Goal: Task Accomplishment & Management: Complete application form

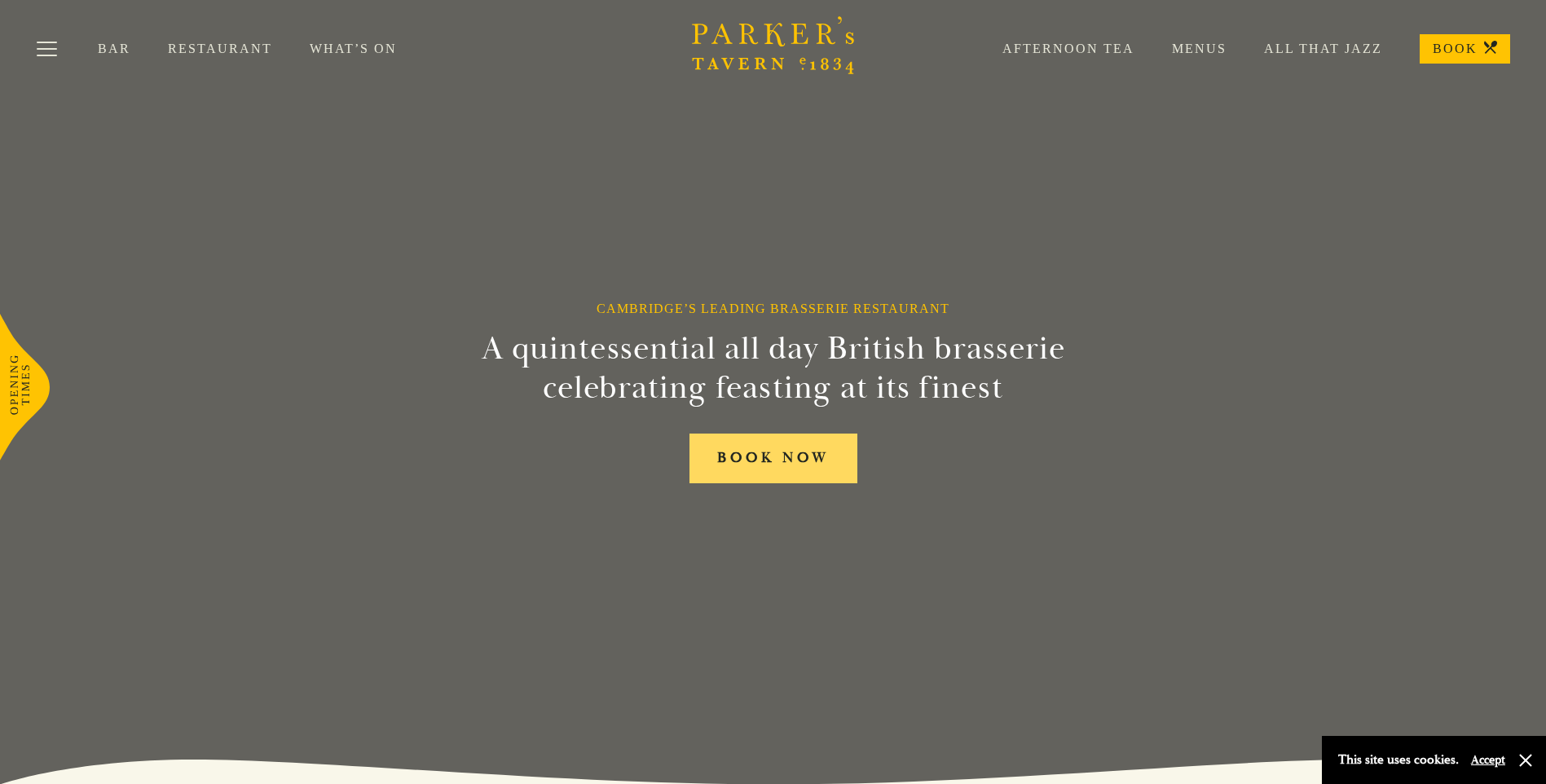
click at [744, 456] on link "BOOK NOW" at bounding box center [773, 458] width 168 height 49
click at [63, 49] on button "Toggle navigation" at bounding box center [47, 52] width 69 height 69
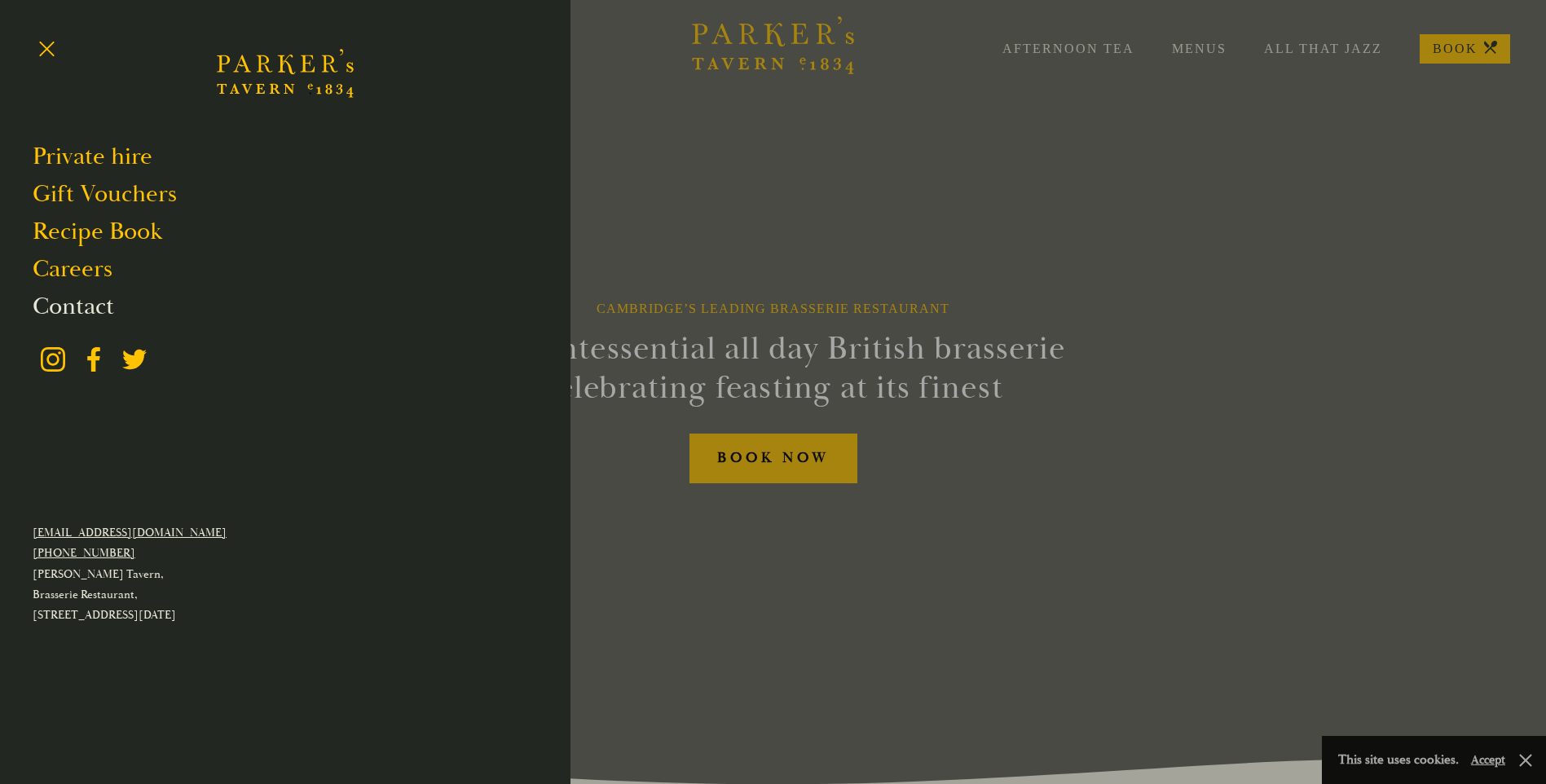
click at [61, 304] on link "Contact" at bounding box center [73, 307] width 81 height 31
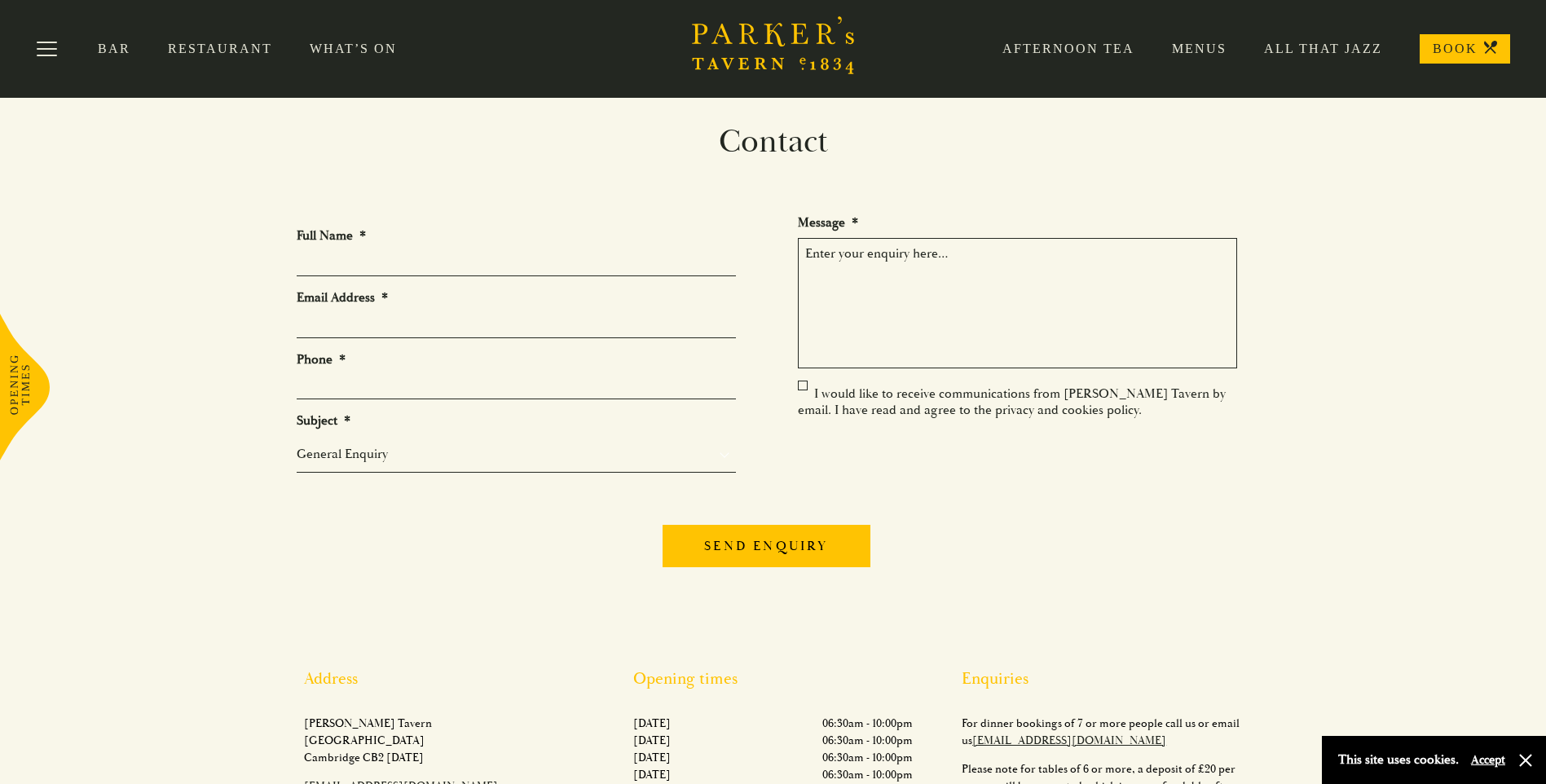
drag, startPoint x: 484, startPoint y: 268, endPoint x: 494, endPoint y: 244, distance: 26.0
click at [484, 269] on input "Full Name *" at bounding box center [517, 263] width 439 height 26
type input "Emma J Hasler"
type input "emma.hasler1@btopenworld.com"
type input "07518884506"
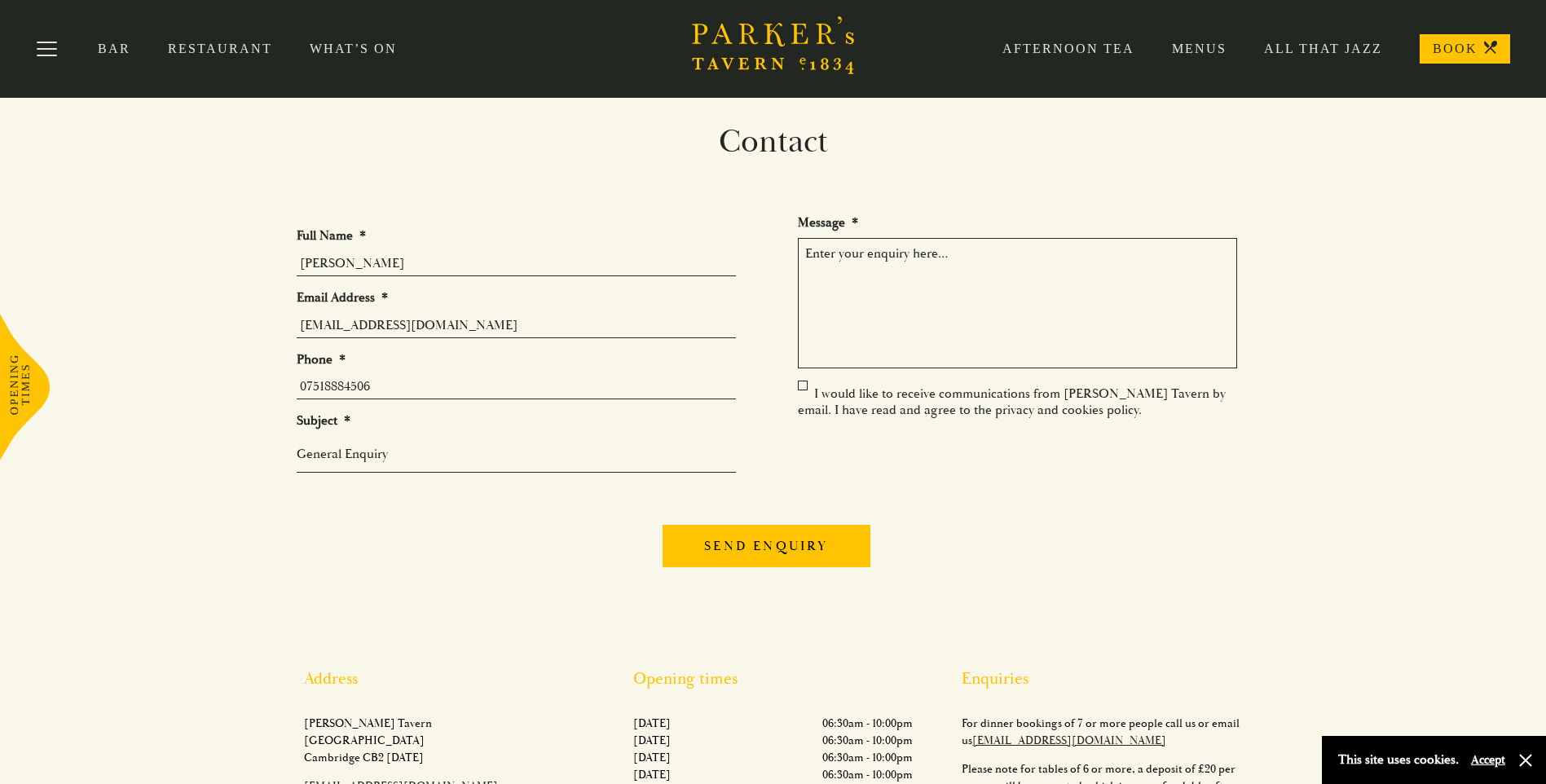
click at [343, 265] on input "Emma J Hasler" at bounding box center [517, 263] width 439 height 26
type input "Emma Hasler"
drag, startPoint x: 490, startPoint y: 328, endPoint x: 391, endPoint y: 329, distance: 99.0
click at [391, 329] on input "emma.hasler1@btopenworld.com" at bounding box center [517, 325] width 439 height 26
type input "emma.hasler1@gmail.com"
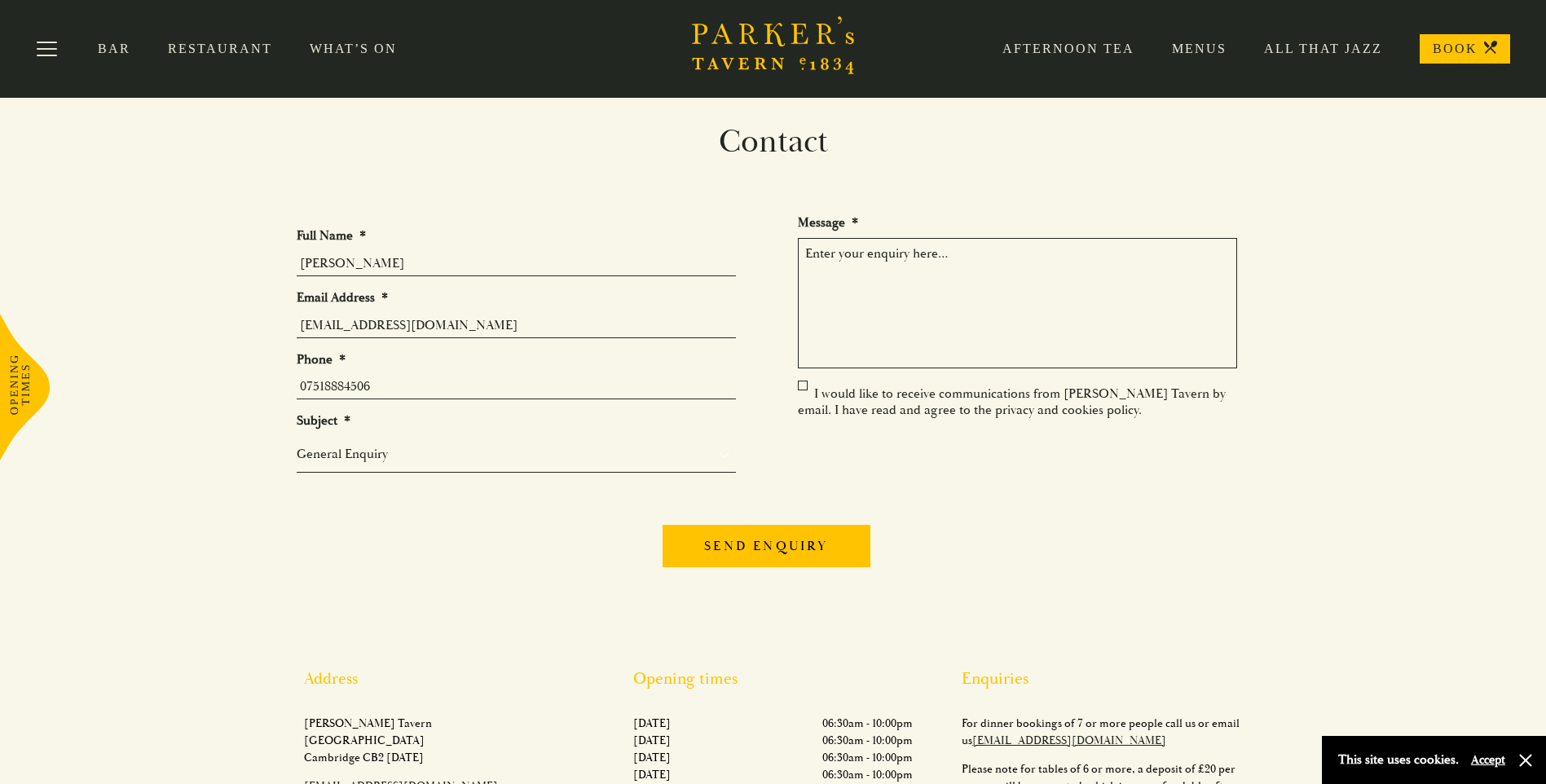
click at [443, 458] on select "General Enquiry Private Bookings Group Bookings Events" at bounding box center [517, 454] width 439 height 20
select select "Private Bookings"
click at [297, 450] on select "General Enquiry Private Bookings Group Bookings Events" at bounding box center [517, 454] width 439 height 20
click at [860, 243] on textarea "Message *" at bounding box center [1018, 303] width 439 height 130
click at [1131, 252] on textarea "I have a Virgin experience voucher for a 3 course meal at th tavern and would l…" at bounding box center [1018, 303] width 439 height 130
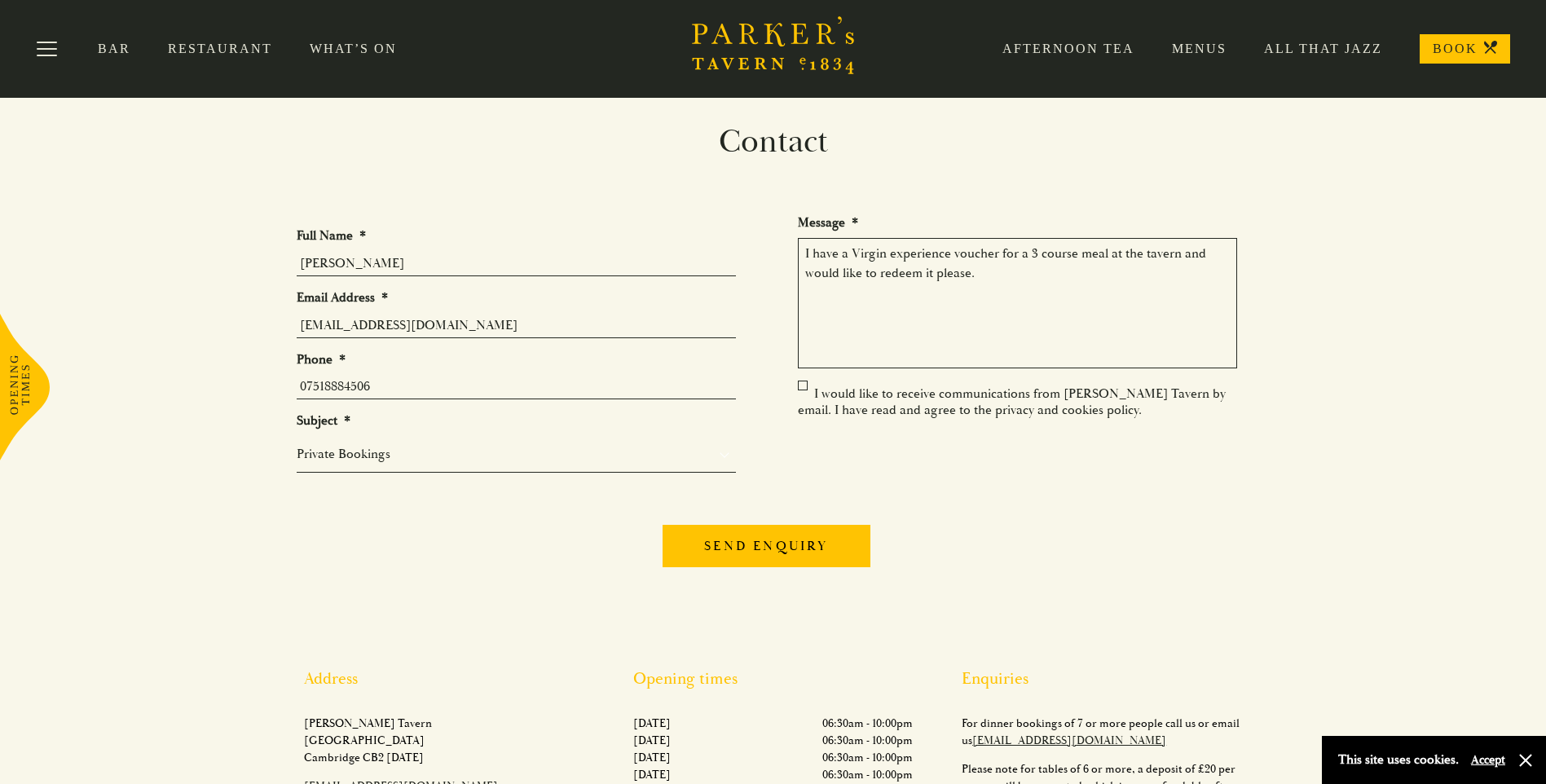
click at [1019, 268] on textarea "I have a Virgin experience voucher for a 3 course meal at the tavern and would …" at bounding box center [1018, 303] width 439 height 130
type textarea "I have a Virgin experience voucher for a 3 course meal at the tavern and would …"
click at [795, 387] on ul "Full Name * Emma Hasler Email Address * emma.hasler1@gmail.com Phone * 07518884…" at bounding box center [773, 357] width 954 height 285
click at [799, 389] on label "I would like to receive communications from Parker’s Tavern by email. I have re…" at bounding box center [1012, 402] width 428 height 33
click at [801, 395] on input "I would like to receive communications from Parker’s Tavern by email. I have re…" at bounding box center [801, 395] width 0 height 0
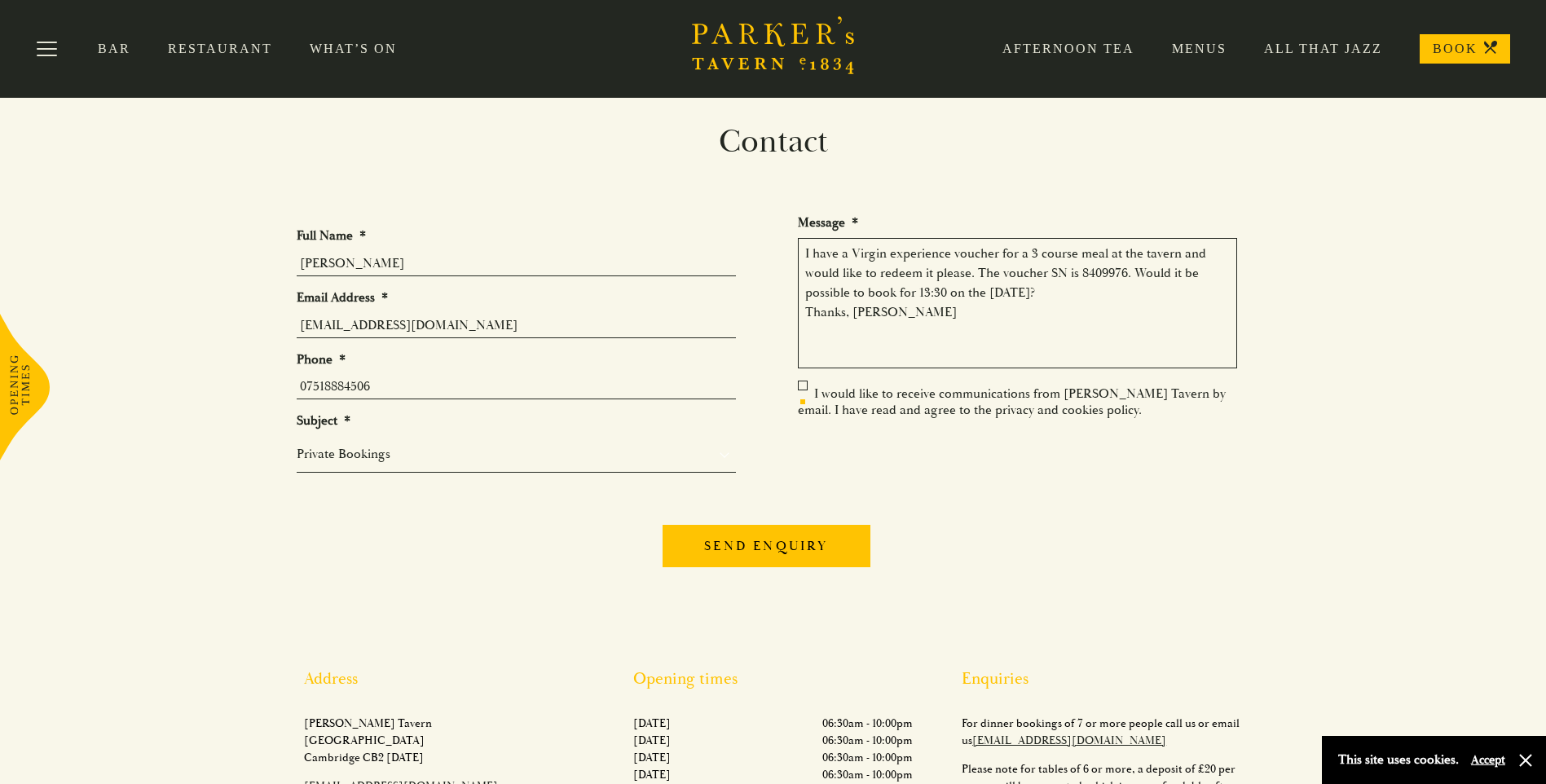
click at [802, 387] on label "I would like to receive communications from Parker’s Tavern by email. I have re…" at bounding box center [1012, 402] width 428 height 33
click at [801, 395] on input "I would like to receive communications from Parker’s Tavern by email. I have re…" at bounding box center [801, 395] width 0 height 0
click at [805, 387] on label "I would like to receive communications from Parker’s Tavern by email. I have re…" at bounding box center [1012, 402] width 428 height 33
click at [801, 395] on input "I would like to receive communications from Parker’s Tavern by email. I have re…" at bounding box center [801, 395] width 0 height 0
click at [802, 390] on label "I would like to receive communications from Parker’s Tavern by email. I have re…" at bounding box center [1012, 402] width 428 height 33
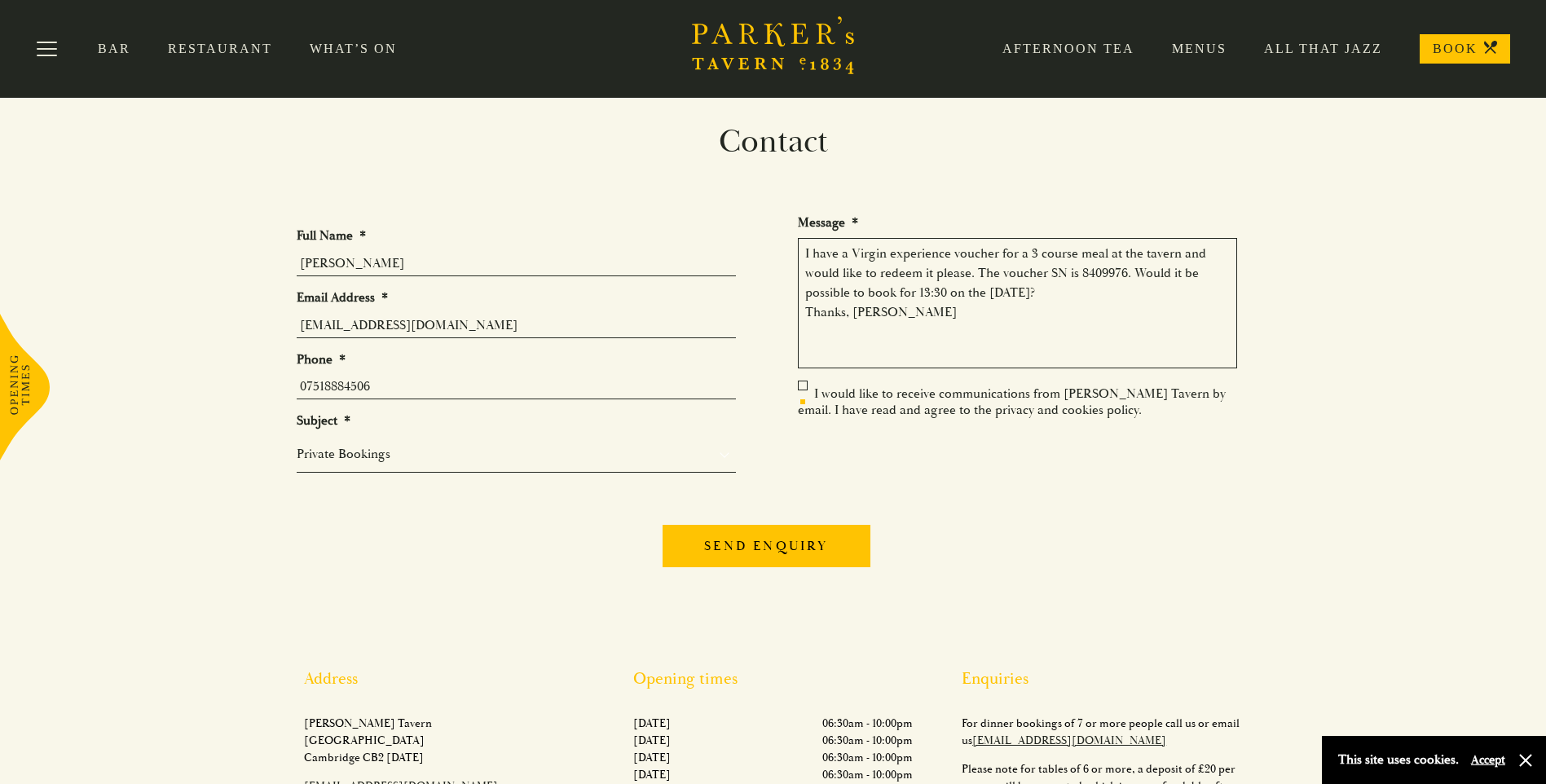
click at [801, 395] on input "I would like to receive communications from Parker’s Tavern by email. I have re…" at bounding box center [801, 395] width 0 height 0
click at [802, 387] on label "I would like to receive communications from Parker’s Tavern by email. I have re…" at bounding box center [1012, 402] width 428 height 33
click at [801, 395] on input "I would like to receive communications from Parker’s Tavern by email. I have re…" at bounding box center [801, 395] width 0 height 0
click at [799, 387] on label "I would like to receive communications from Parker’s Tavern by email. I have re…" at bounding box center [1012, 402] width 428 height 33
click at [801, 395] on input "I would like to receive communications from Parker’s Tavern by email. I have re…" at bounding box center [801, 395] width 0 height 0
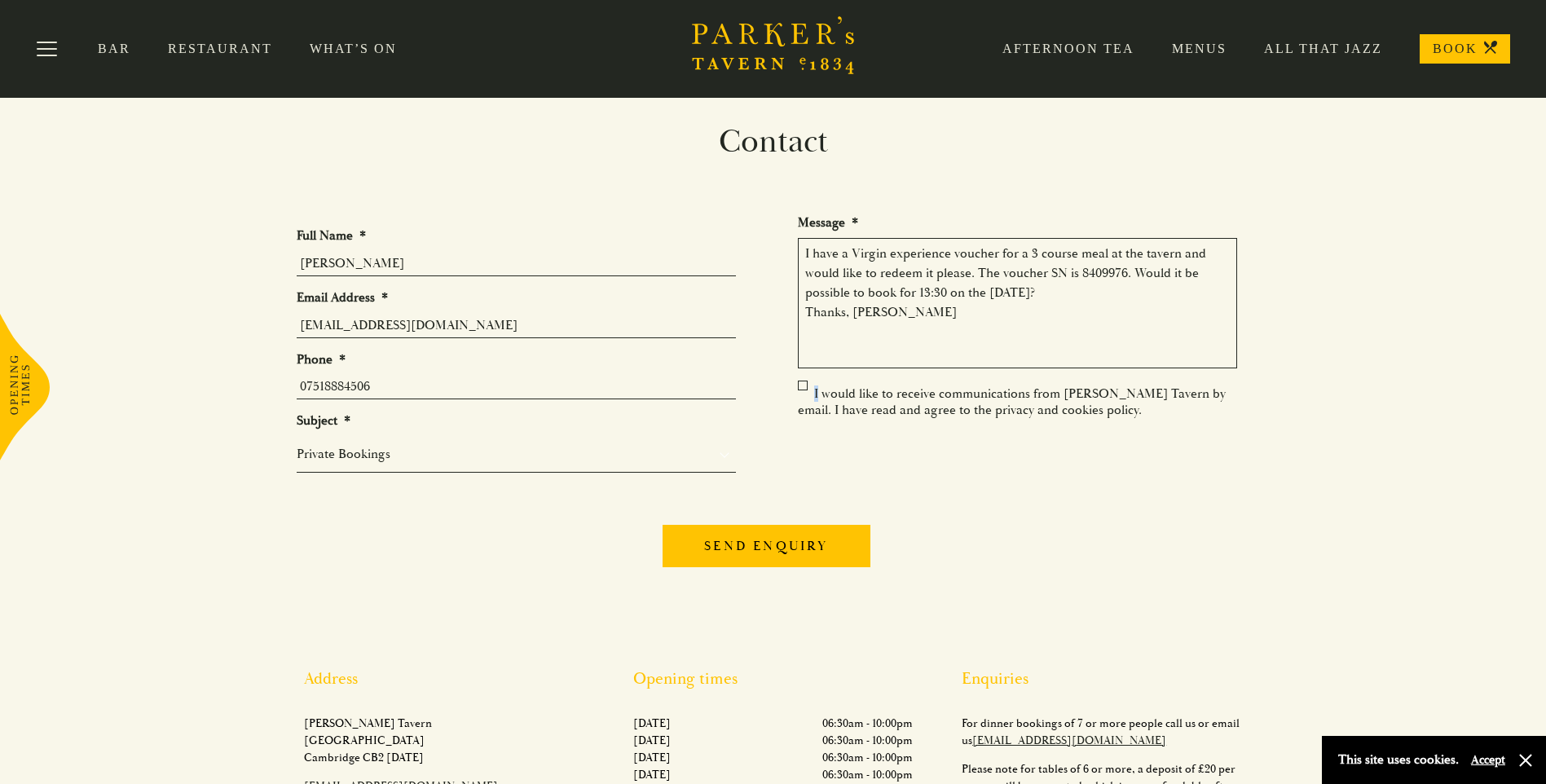
click at [801, 390] on label "I would like to receive communications from Parker’s Tavern by email. I have re…" at bounding box center [1012, 402] width 428 height 33
click at [801, 395] on input "I would like to receive communications from Parker’s Tavern by email. I have re…" at bounding box center [801, 395] width 0 height 0
drag, startPoint x: 796, startPoint y: 383, endPoint x: 786, endPoint y: 383, distance: 10.0
click at [786, 383] on ul "Full Name * Emma Hasler Email Address * emma.hasler1@gmail.com Phone * 07518884…" at bounding box center [773, 357] width 954 height 285
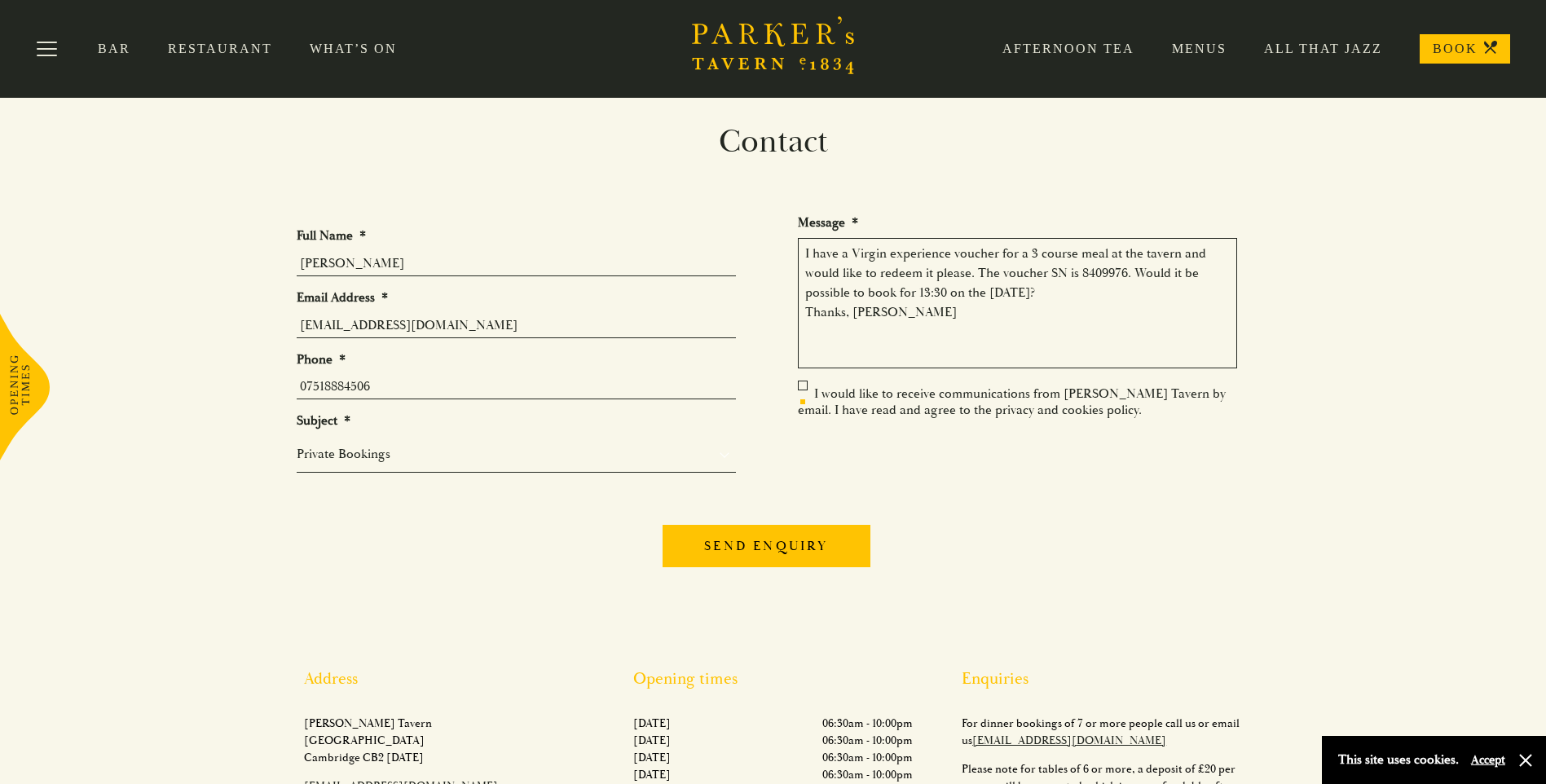
click at [997, 558] on div "Send enquiry" at bounding box center [773, 543] width 954 height 63
click at [823, 549] on input "Send enquiry" at bounding box center [766, 546] width 207 height 43
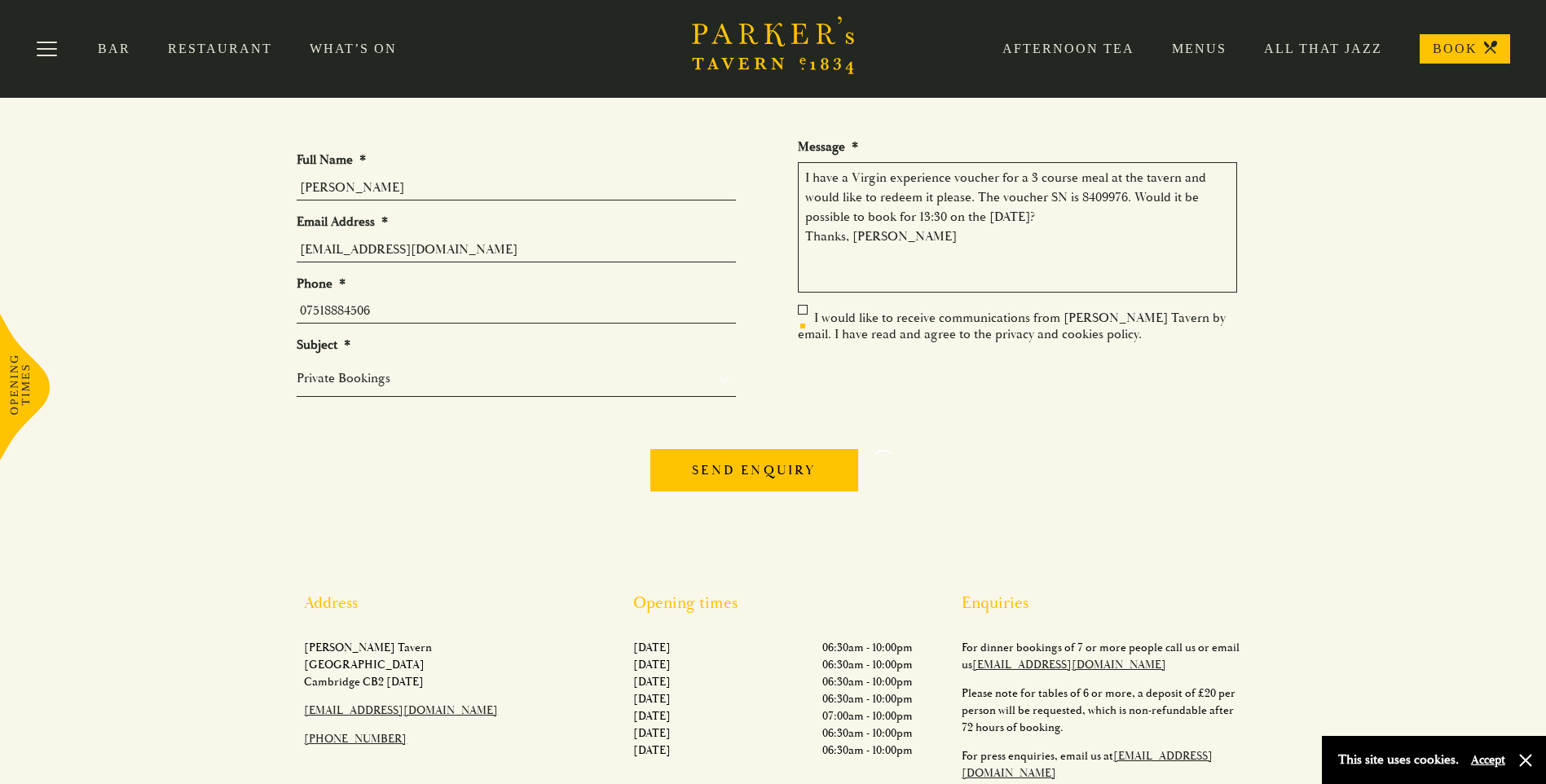
scroll to position [121, 0]
